Goal: Transaction & Acquisition: Purchase product/service

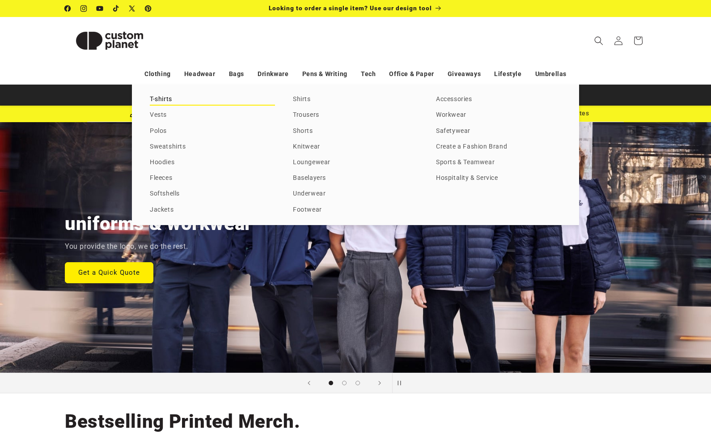
click at [161, 102] on link "T-shirts" at bounding box center [212, 99] width 125 height 12
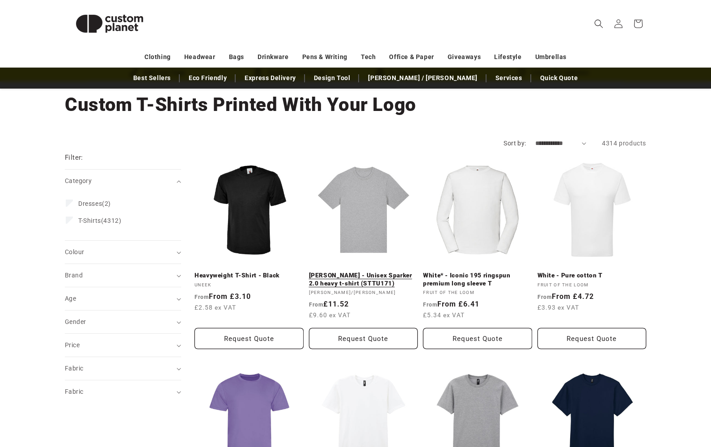
scroll to position [45, 0]
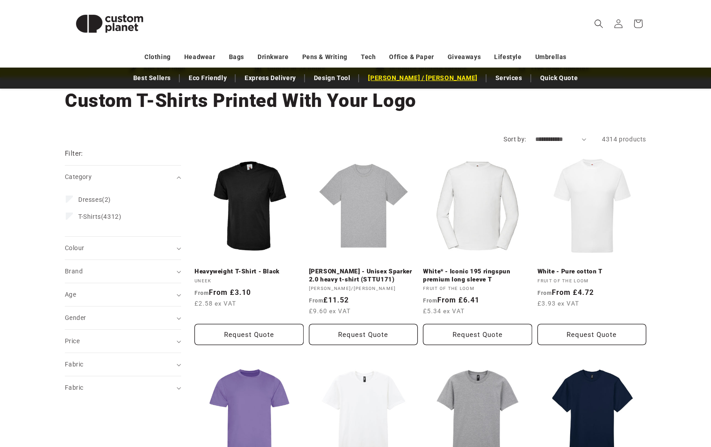
click at [426, 82] on link "[PERSON_NAME] / [PERSON_NAME]" at bounding box center [423, 78] width 118 height 16
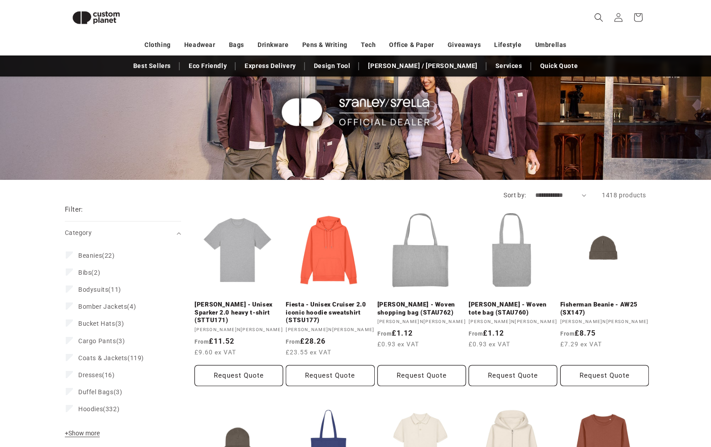
scroll to position [62, 0]
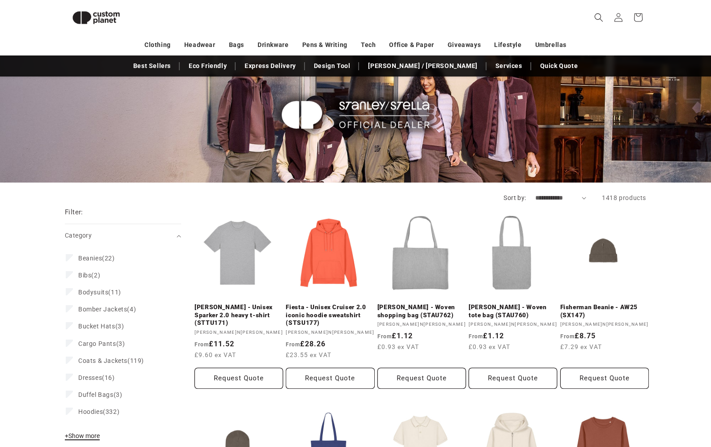
click at [79, 432] on button "+ Show more - Show less" at bounding box center [84, 438] width 38 height 13
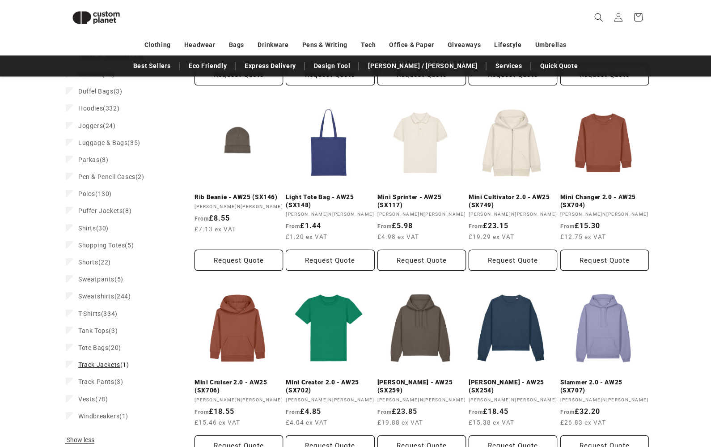
scroll to position [373, 0]
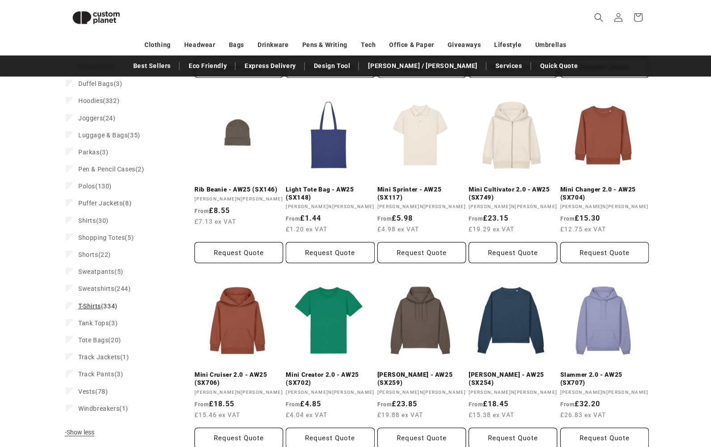
click at [90, 306] on span "T-Shirts" at bounding box center [89, 305] width 23 height 7
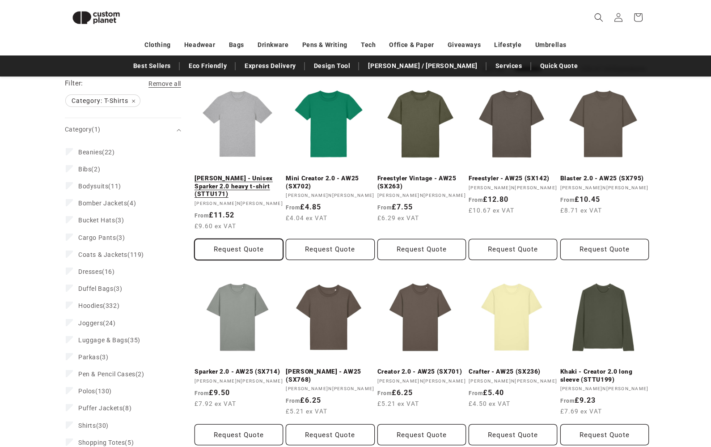
scroll to position [194, 0]
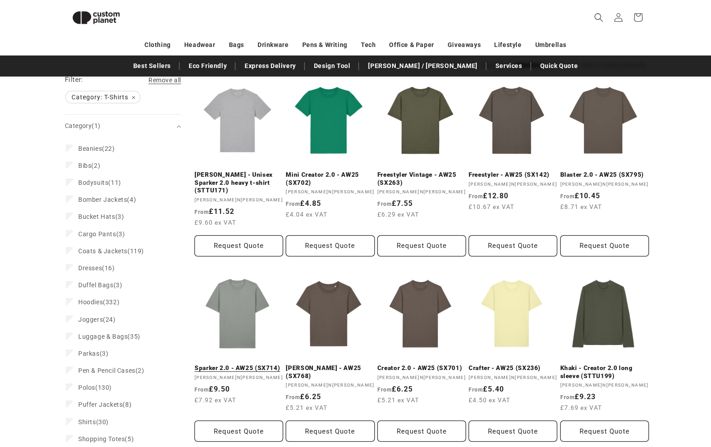
click at [225, 364] on link "Sparker 2.0 - AW25 (SX714)" at bounding box center [239, 368] width 89 height 8
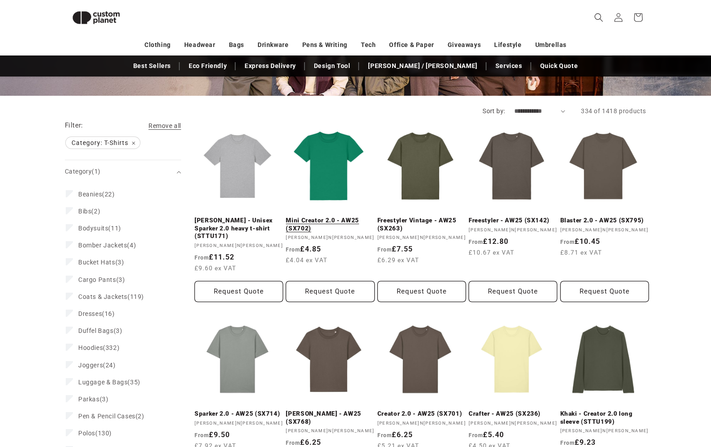
scroll to position [151, 0]
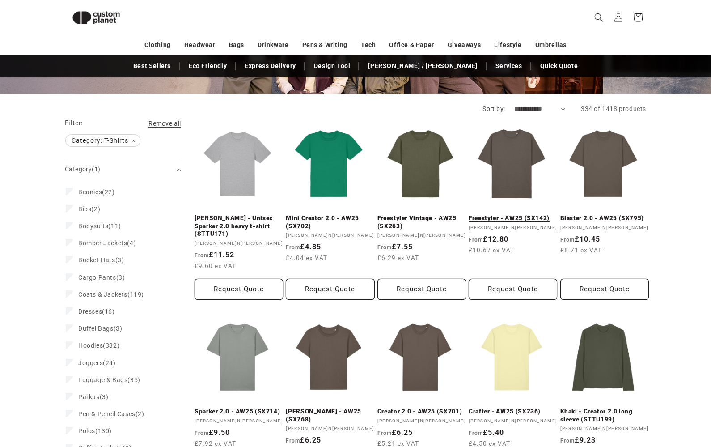
click at [521, 214] on link "Freestyler - AW25 (SX142)" at bounding box center [513, 218] width 89 height 8
click at [241, 214] on link "[PERSON_NAME] - Unisex Sparker 2.0 heavy t-shirt (STTU171)" at bounding box center [239, 226] width 89 height 24
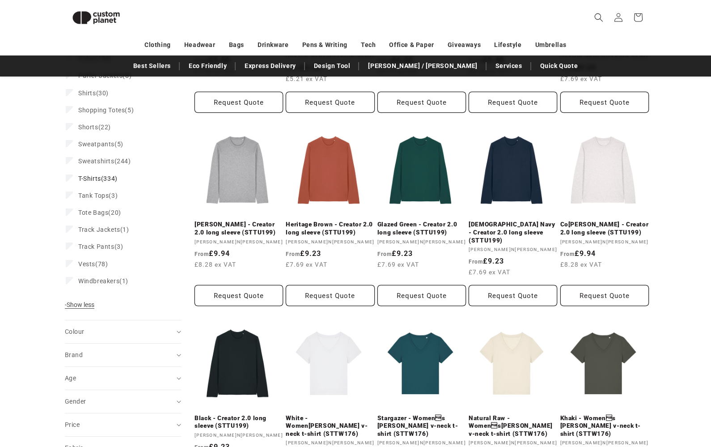
scroll to position [613, 0]
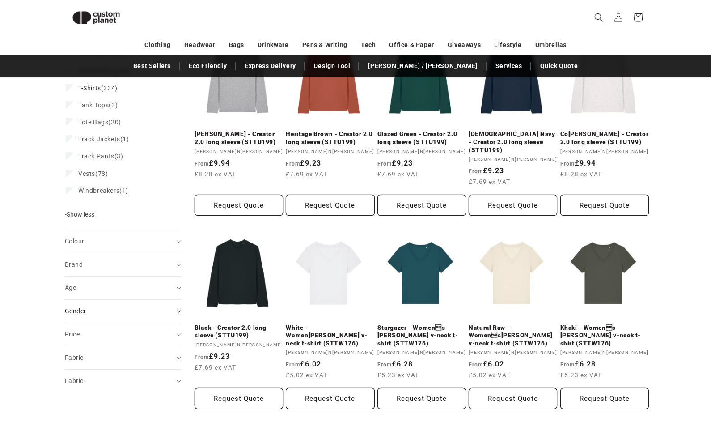
click at [133, 303] on summary "Gender (0)" at bounding box center [123, 311] width 116 height 23
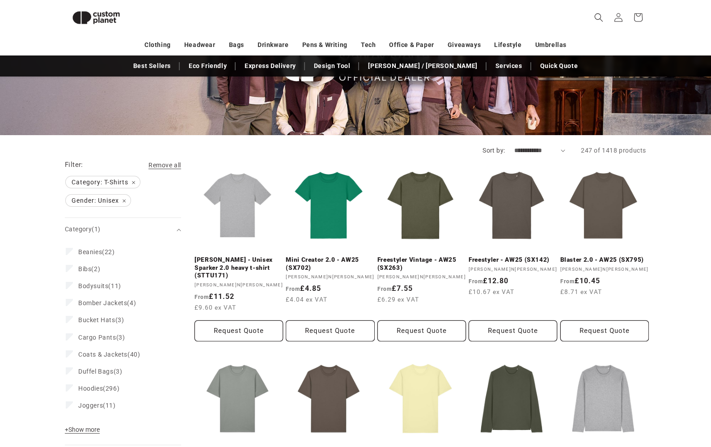
scroll to position [105, 0]
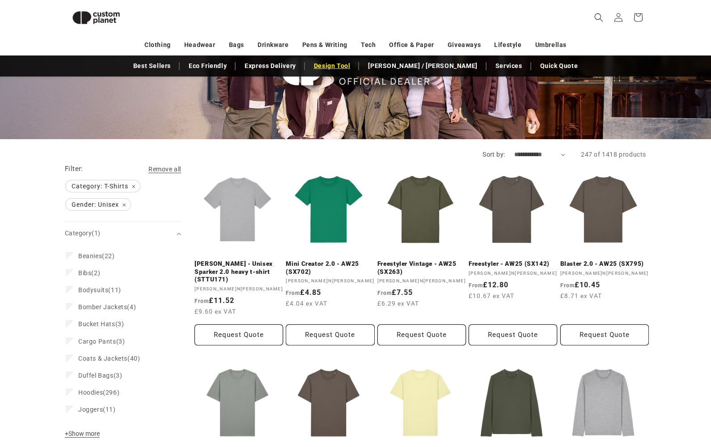
click at [355, 66] on link "Design Tool" at bounding box center [333, 66] width 46 height 16
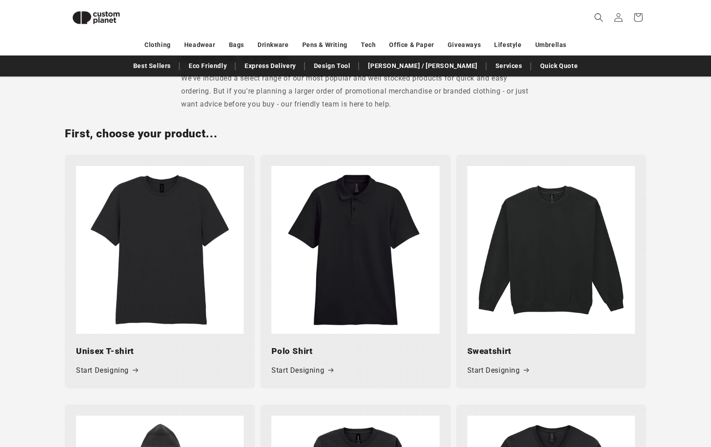
scroll to position [337, 0]
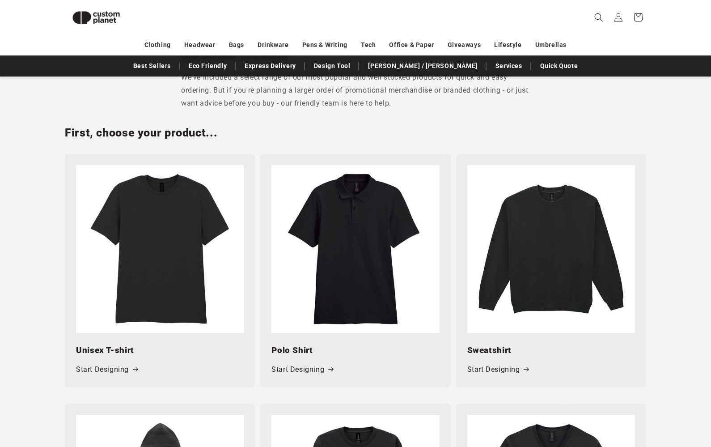
click at [178, 233] on img at bounding box center [160, 249] width 168 height 168
click at [113, 365] on link "Start Designing" at bounding box center [107, 369] width 62 height 13
